Goal: Task Accomplishment & Management: Manage account settings

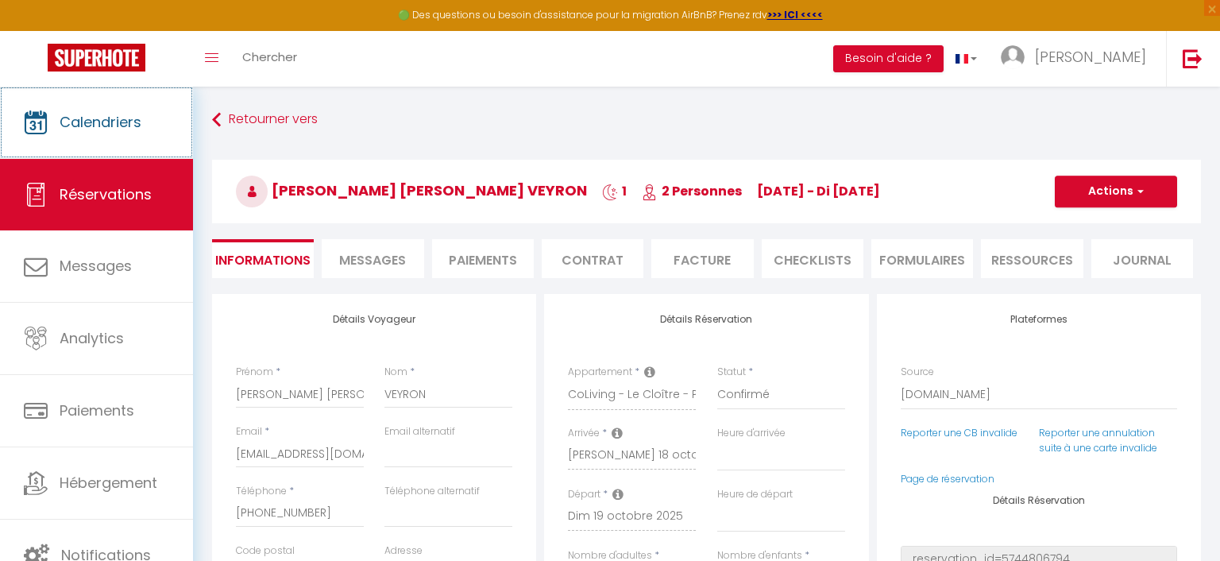
click at [112, 116] on span "Calendriers" at bounding box center [101, 122] width 82 height 20
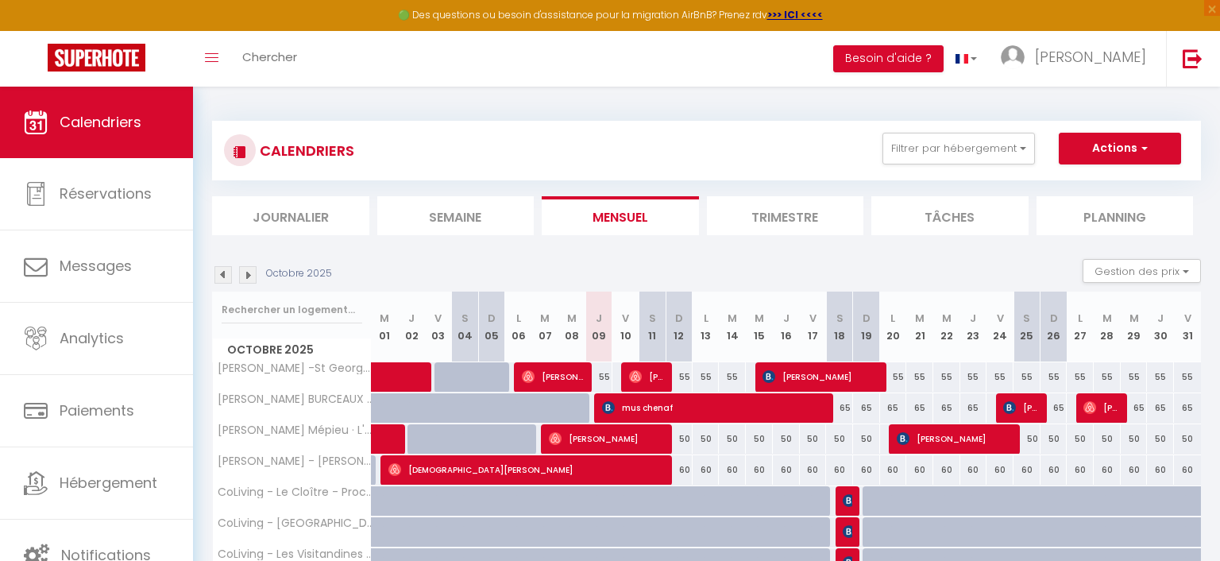
click at [639, 407] on span "mus chenaf" at bounding box center [714, 407] width 225 height 30
select select "OK"
select select "0"
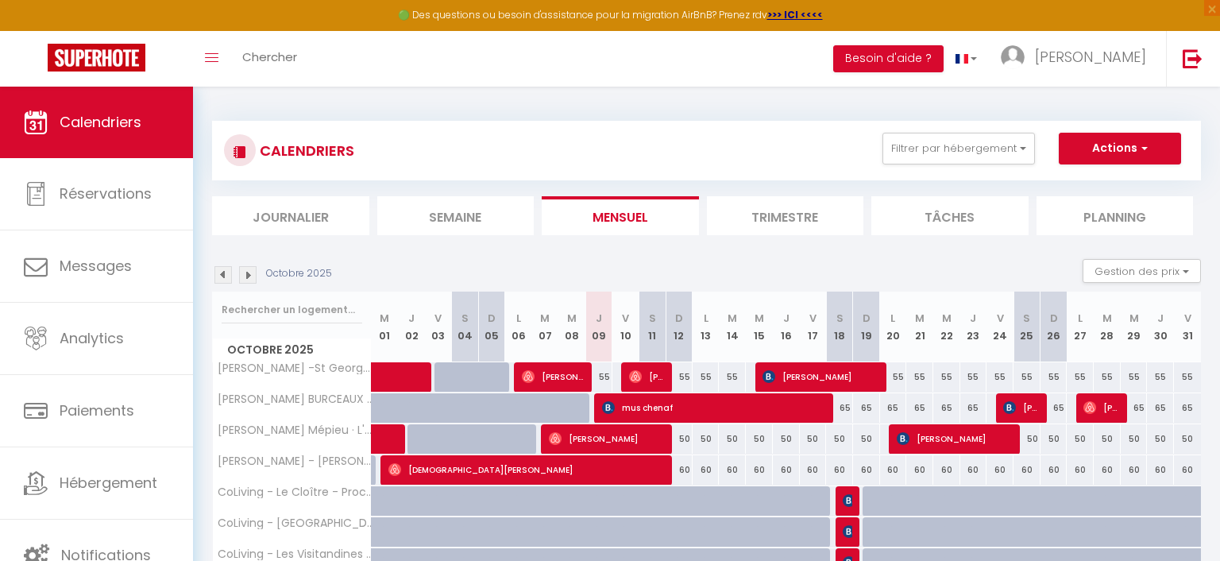
select select "1"
select select
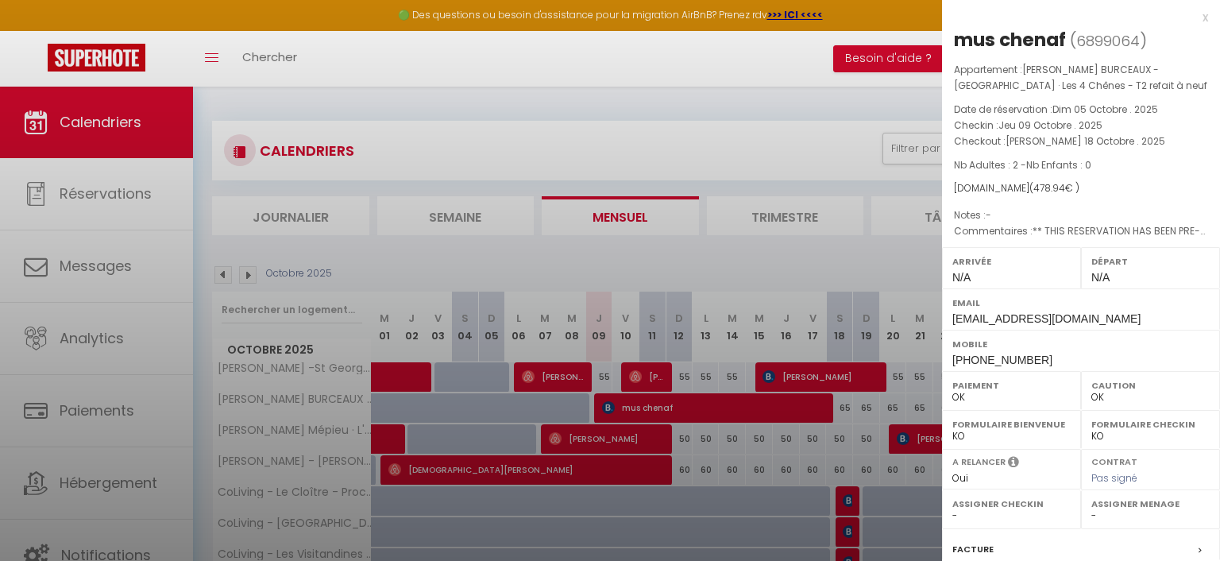
select select "48507"
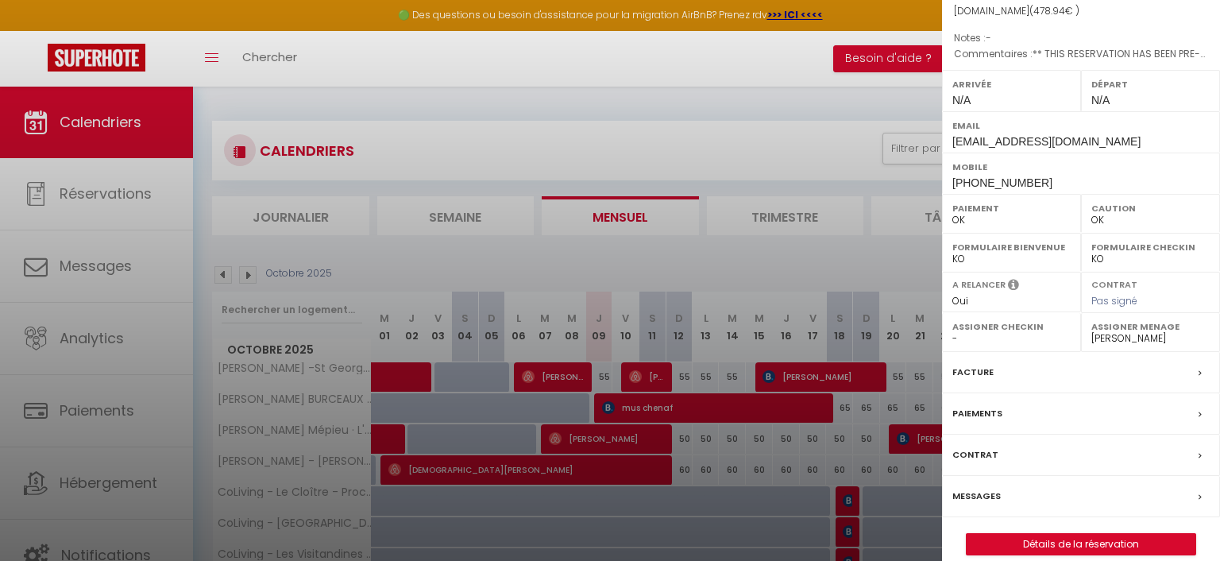
click at [972, 495] on label "Messages" at bounding box center [976, 496] width 48 height 17
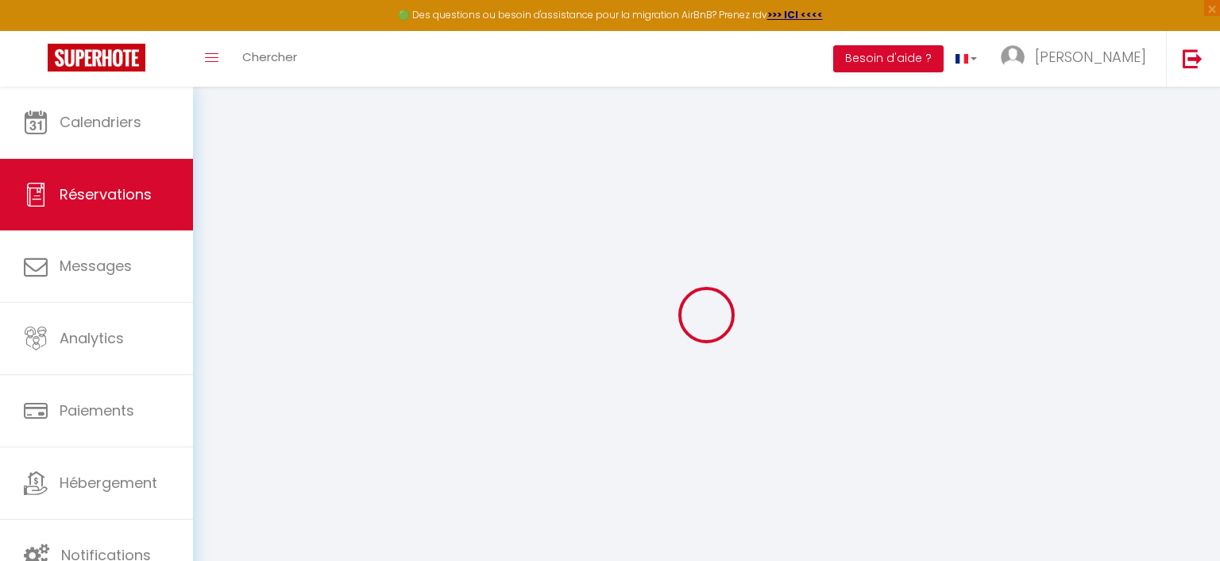
select select
checkbox input "false"
select select
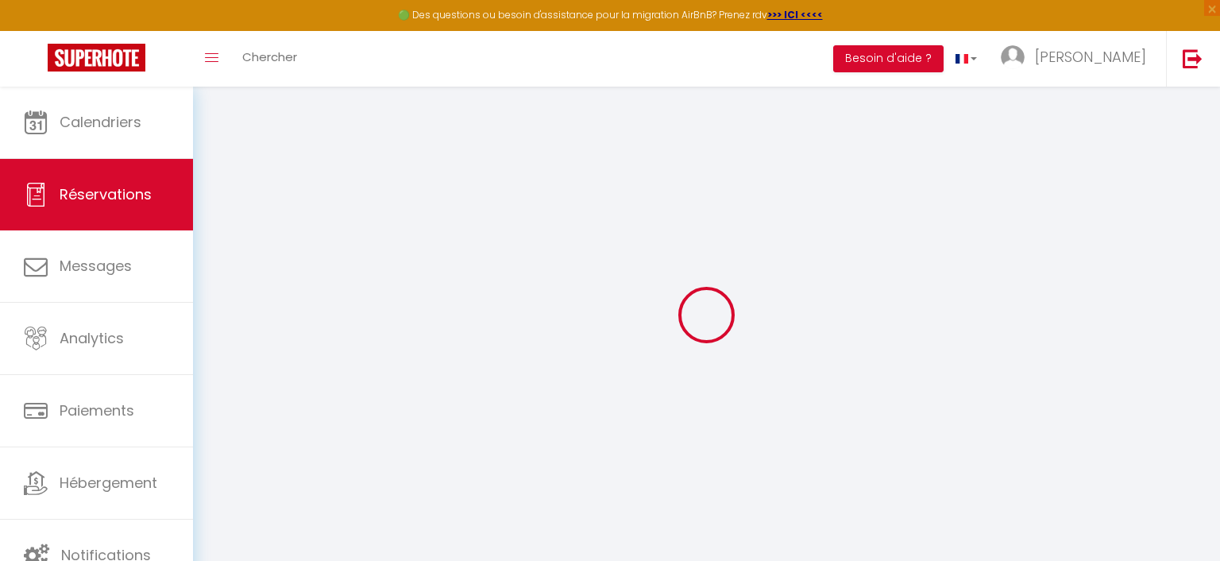
checkbox input "false"
select select
checkbox input "false"
type textarea "** THIS RESERVATION HAS BEEN PRE-PAID ** Reservation has a cancellation grace p…"
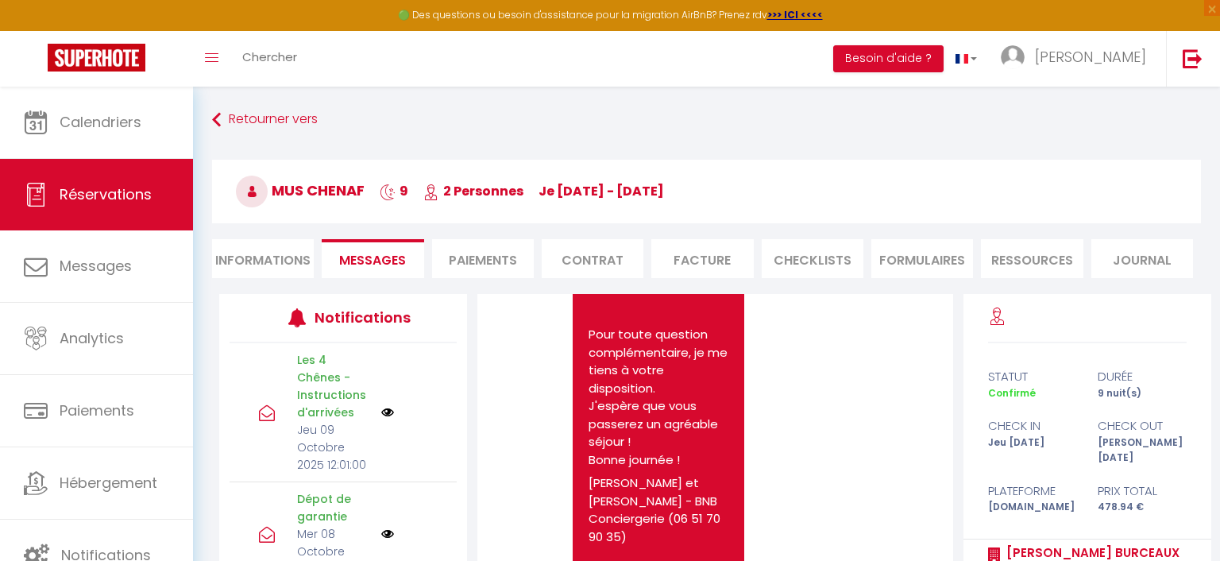
scroll to position [2777, 0]
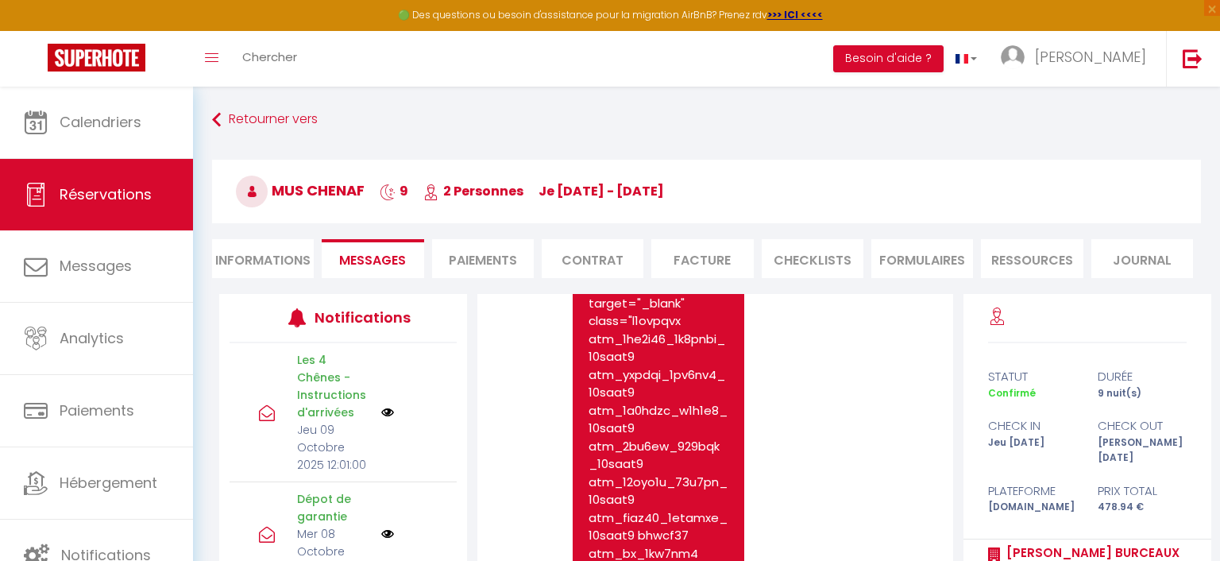
scroll to position [1976, 0]
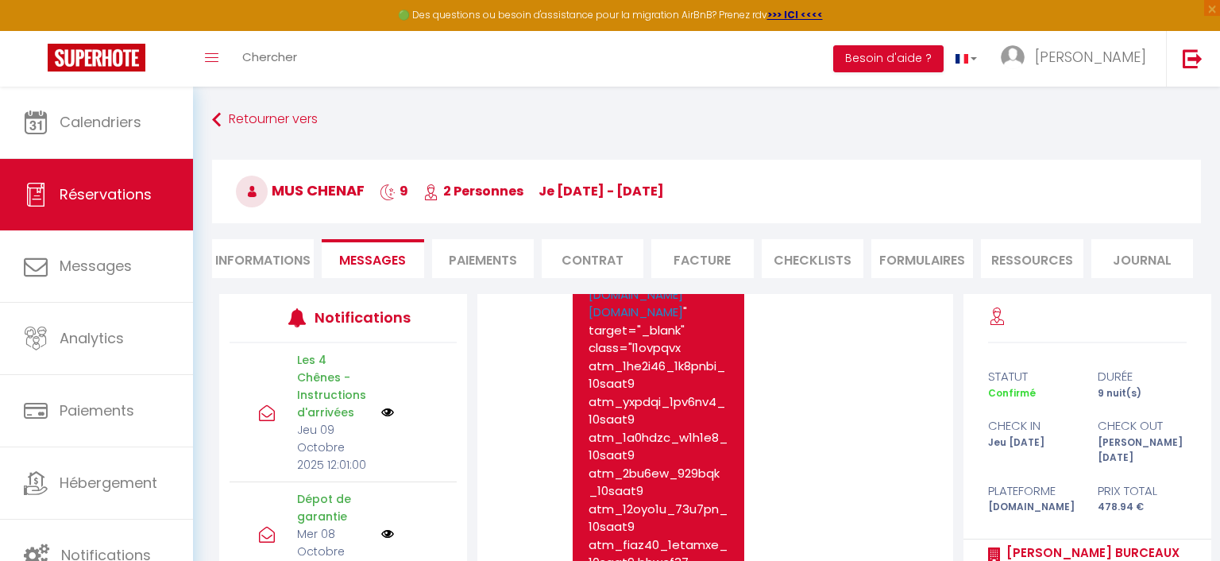
click at [643, 428] on p "Bonjour mus J'espère que vous allez [PERSON_NAME] ne vais pas pouvoir venir vou…" at bounding box center [657, 563] width 139 height 1126
click at [642, 320] on link "[URL][DOMAIN_NAME][DOMAIN_NAME]" at bounding box center [650, 294] width 124 height 52
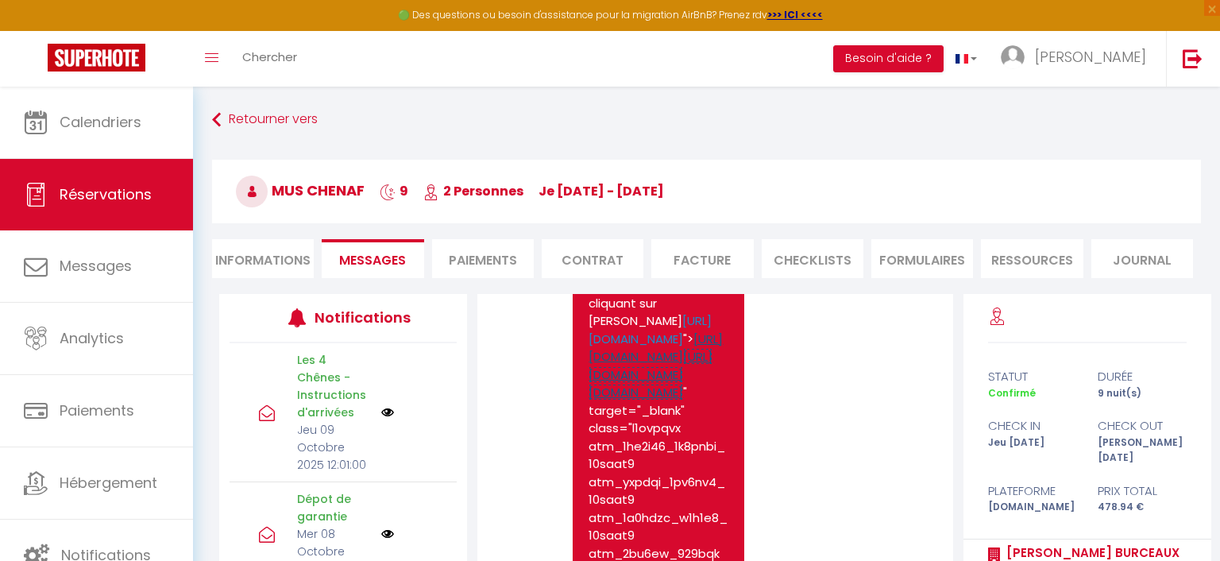
scroll to position [1817, 0]
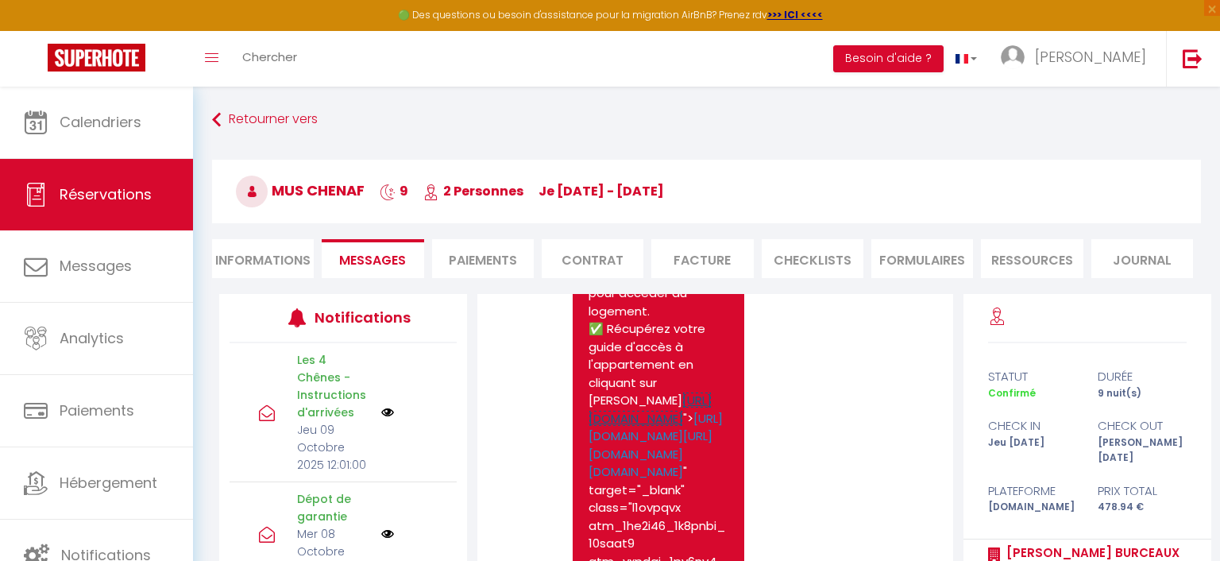
click at [643, 401] on link "[URL][DOMAIN_NAME]" at bounding box center [649, 408] width 123 height 35
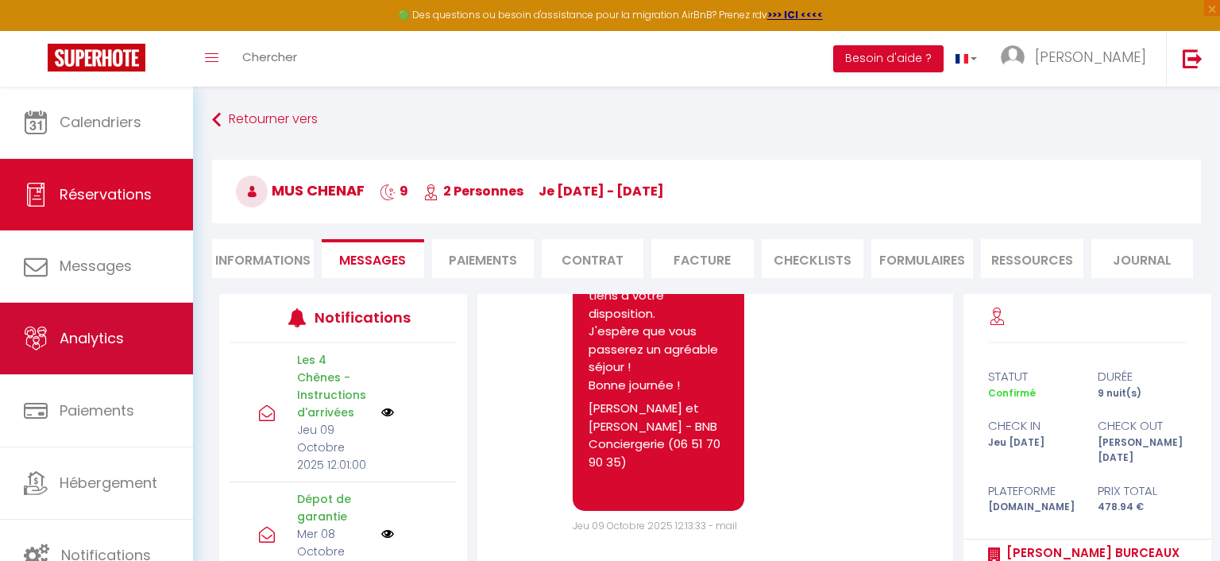
scroll to position [201, 0]
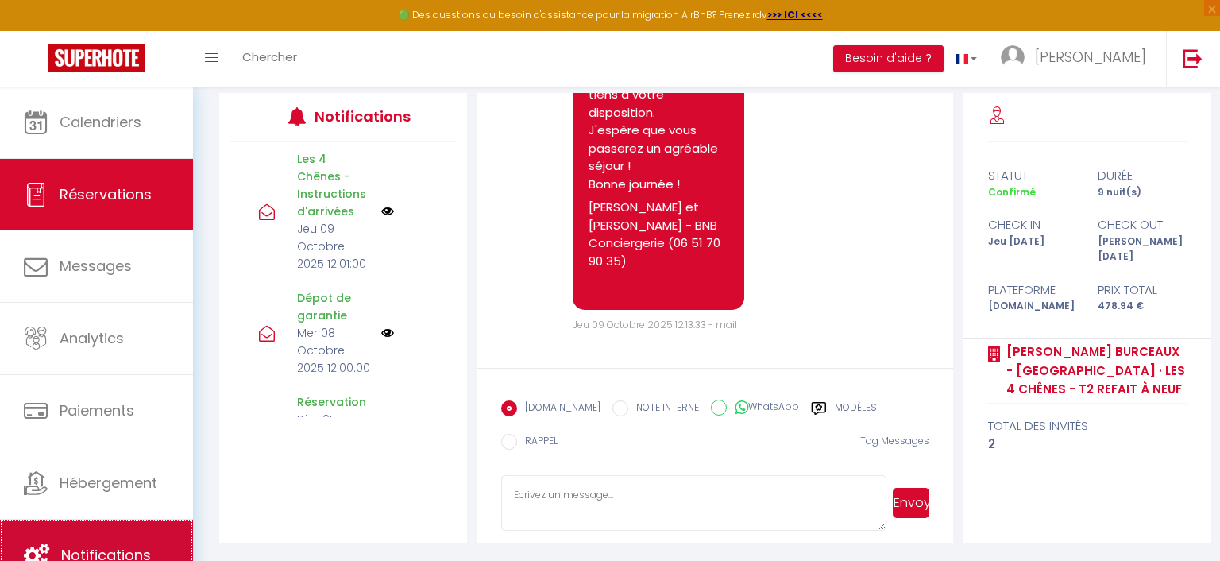
click at [119, 549] on span "Notifications" at bounding box center [106, 555] width 90 height 20
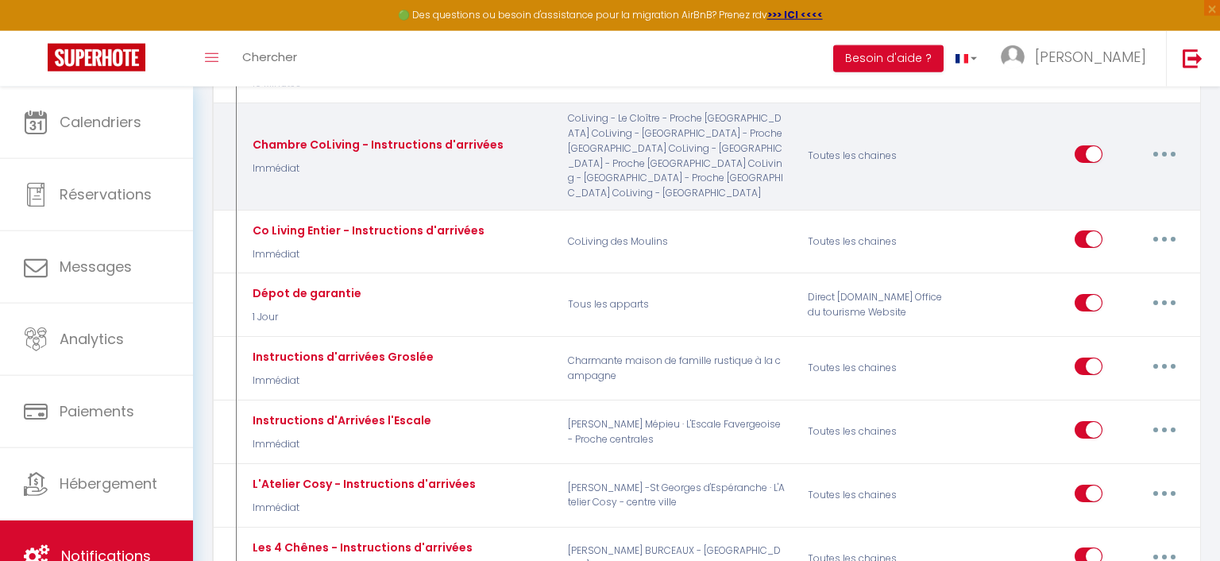
scroll to position [839, 0]
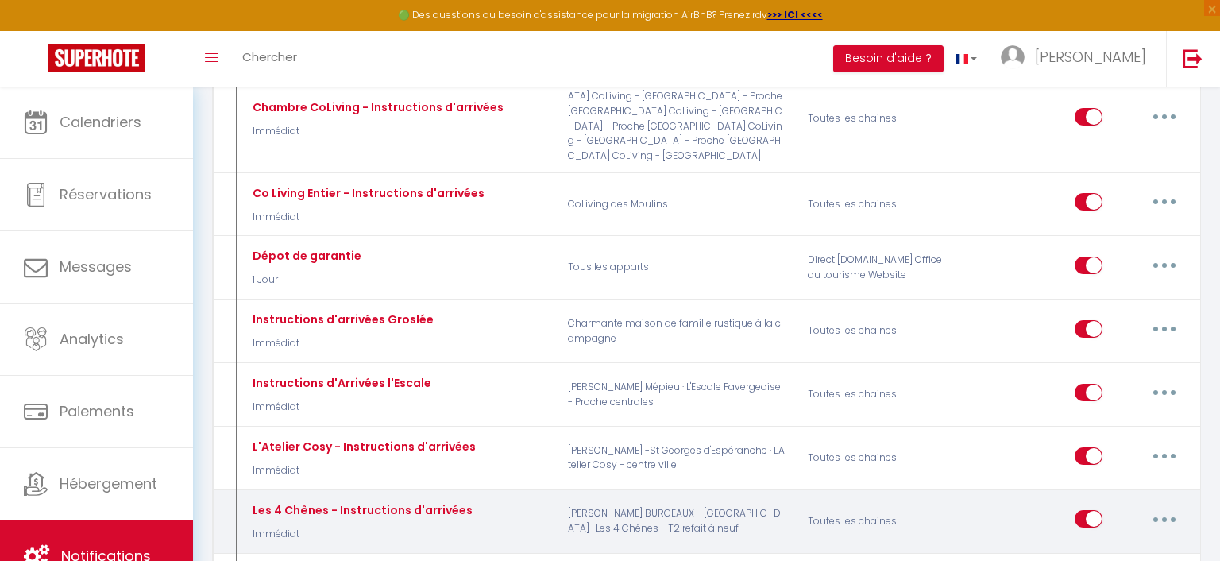
click at [1156, 506] on button "button" at bounding box center [1164, 518] width 44 height 25
click at [1108, 542] on link "Editer" at bounding box center [1123, 555] width 118 height 27
type input "Les 4 Chênes - Instructions d'arrivées"
select select "Immédiat"
select select "if_deposit_is_paid"
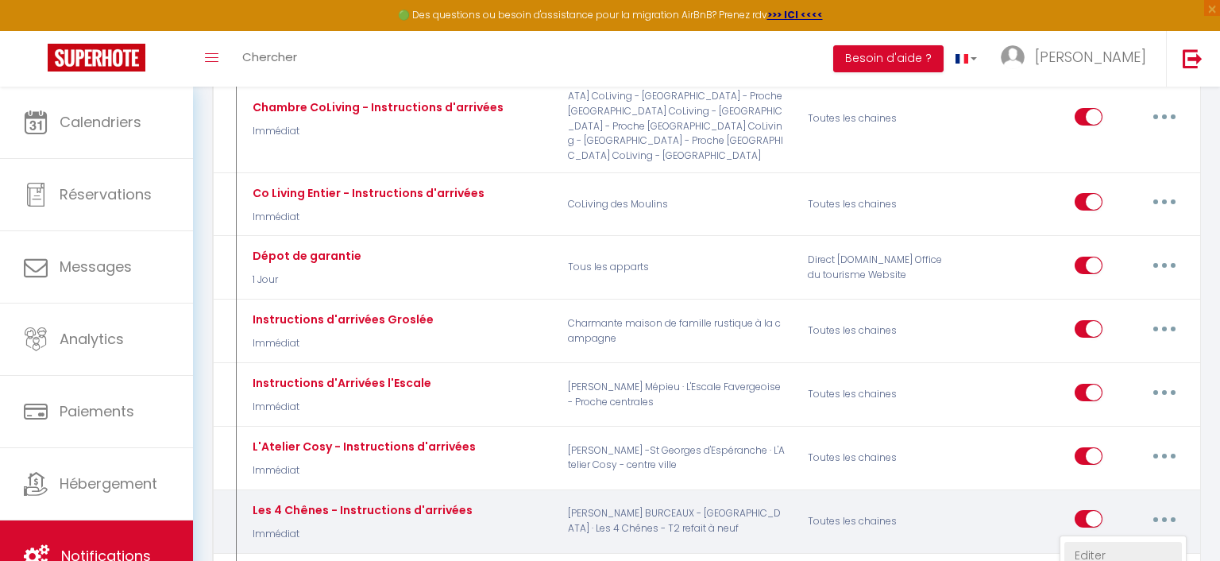
checkbox input "true"
checkbox input "false"
radio input "true"
type input "Les 4 Chênes - Instructions d'arrivées"
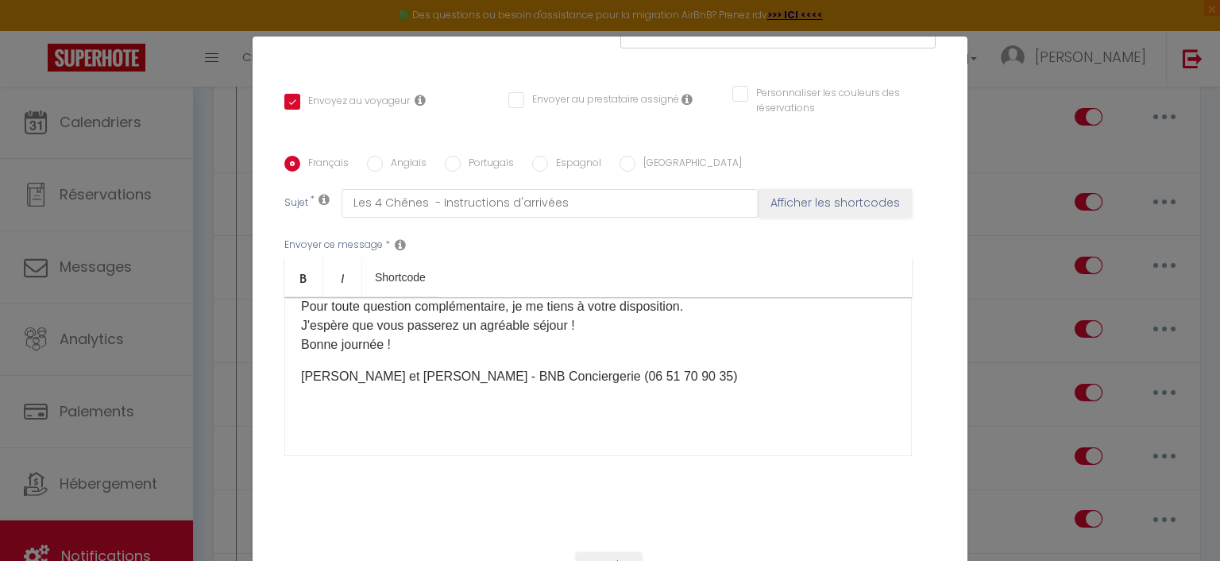
scroll to position [0, 0]
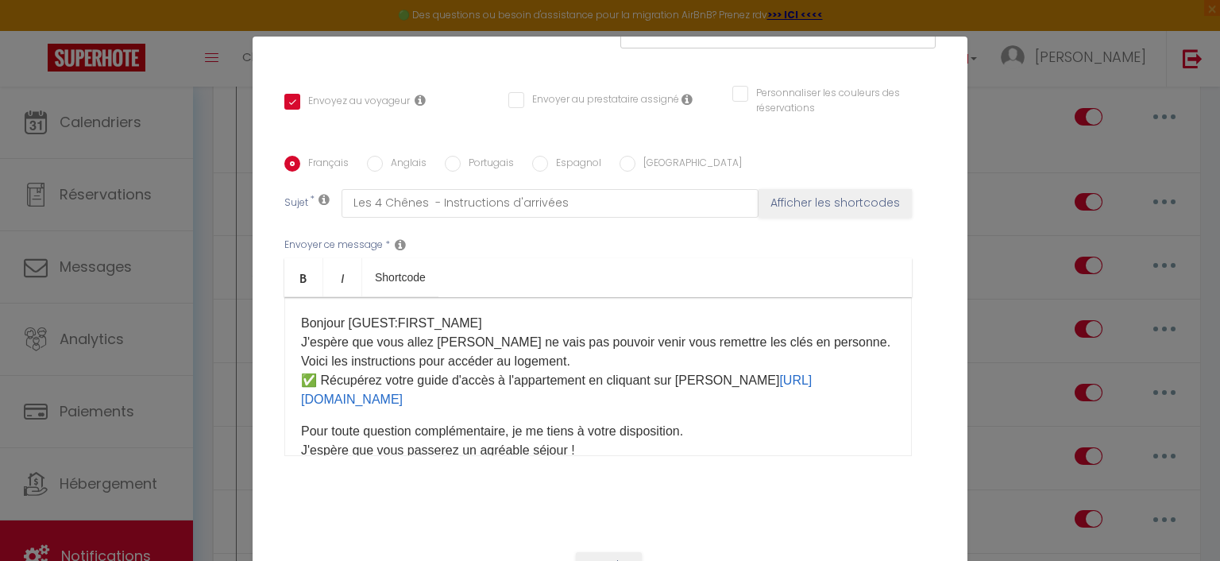
drag, startPoint x: 678, startPoint y: 405, endPoint x: 714, endPoint y: 418, distance: 37.9
click at [715, 418] on div "Bonjour [GUEST:FIRST_NAME]​ J'espère que vous allez [PERSON_NAME] ne vais pas p…" at bounding box center [597, 376] width 627 height 159
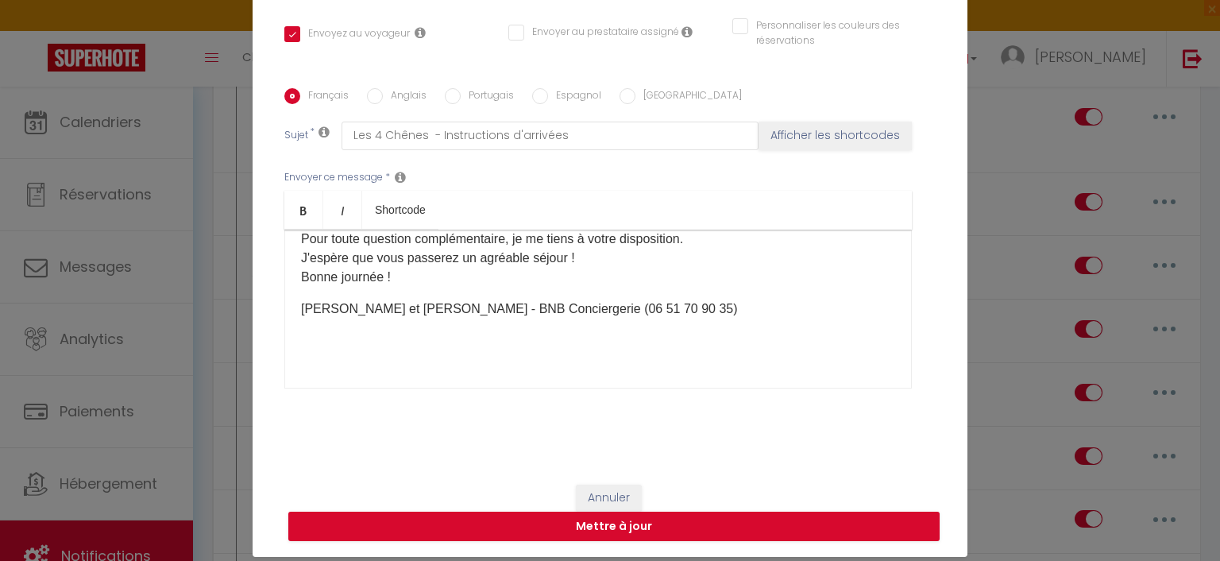
scroll to position [73, 0]
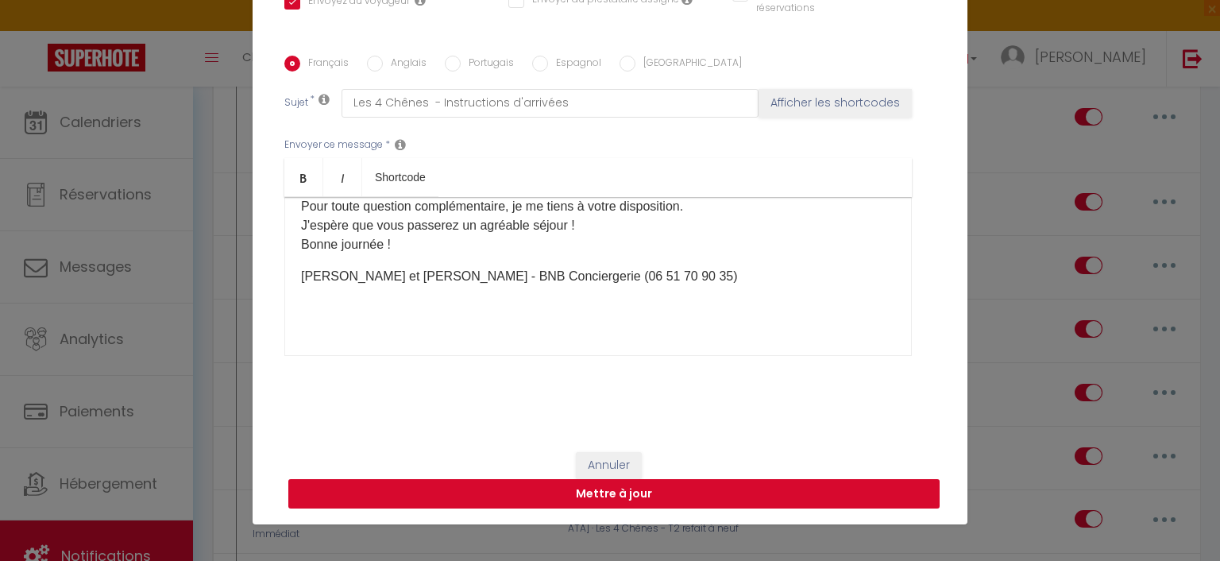
click at [684, 494] on button "Mettre à jour" at bounding box center [613, 494] width 651 height 30
checkbox input "true"
checkbox input "false"
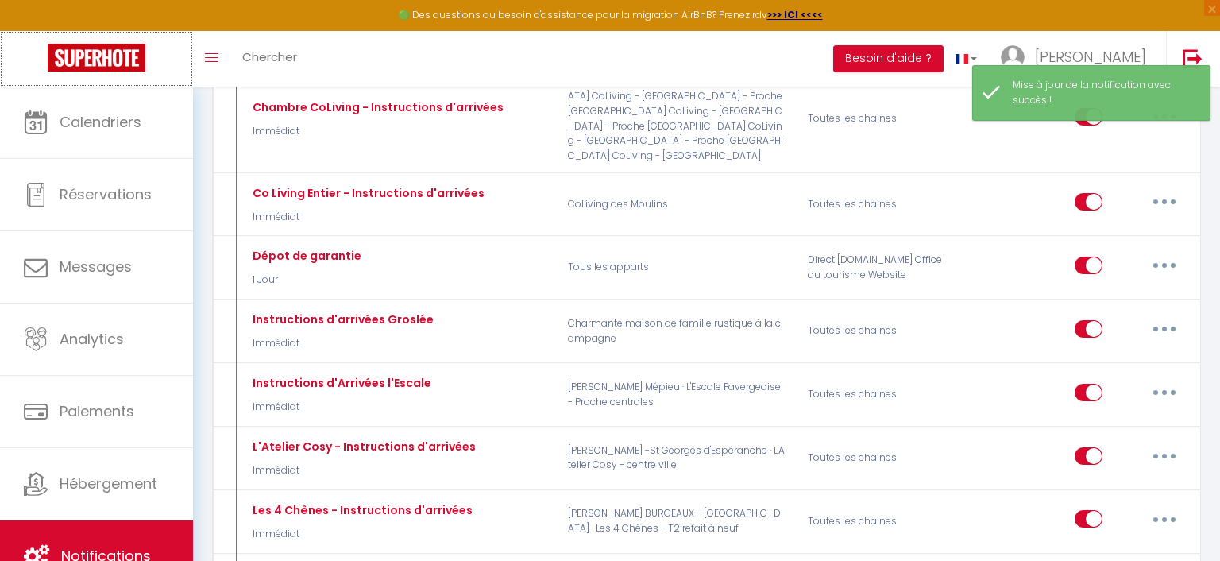
click at [99, 67] on img at bounding box center [97, 58] width 98 height 28
